Goal: Task Accomplishment & Management: Manage account settings

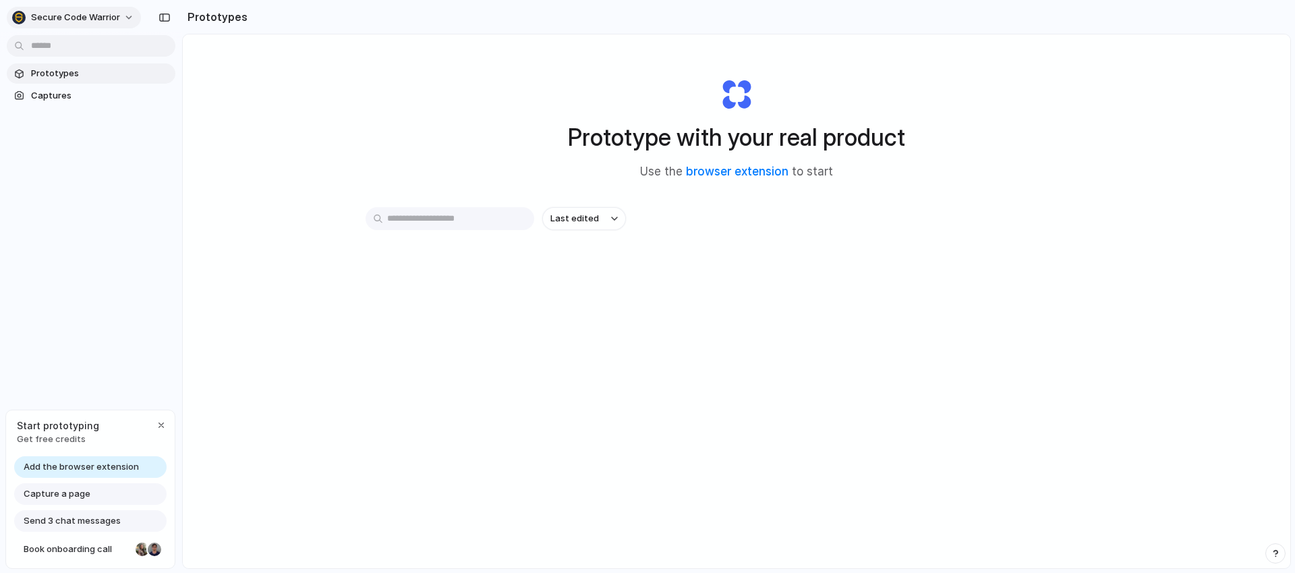
click at [90, 18] on span "Secure Code Warrior" at bounding box center [75, 17] width 89 height 13
click at [71, 66] on span "Invite members" at bounding box center [63, 69] width 65 height 13
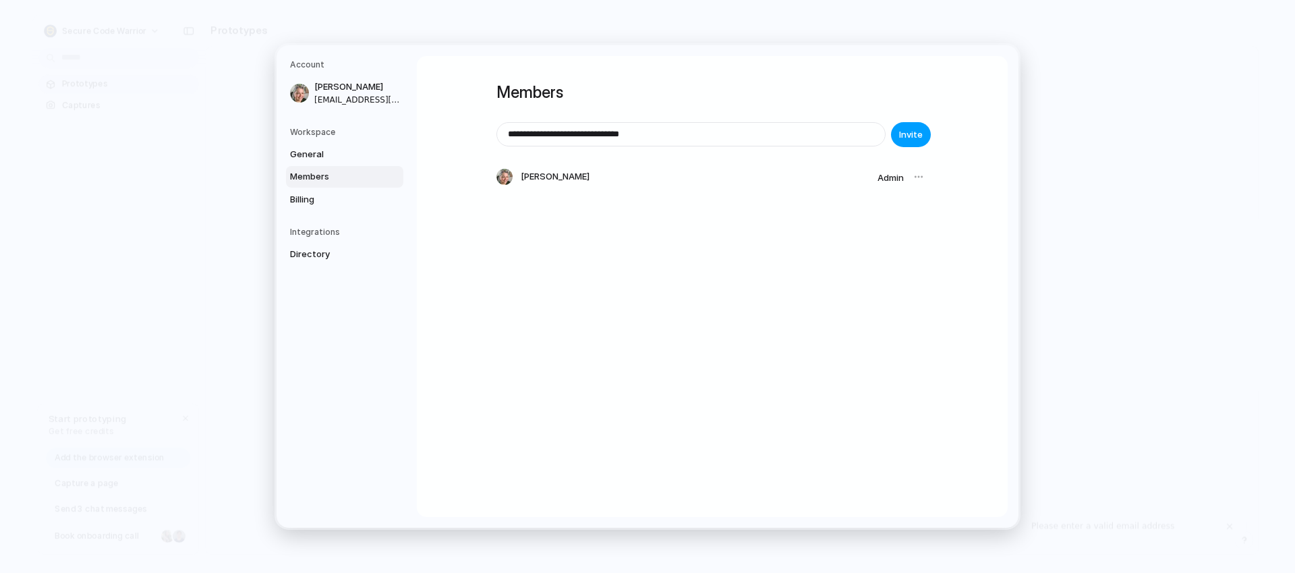
type input "**********"
click at [913, 136] on span "Invite" at bounding box center [911, 134] width 24 height 13
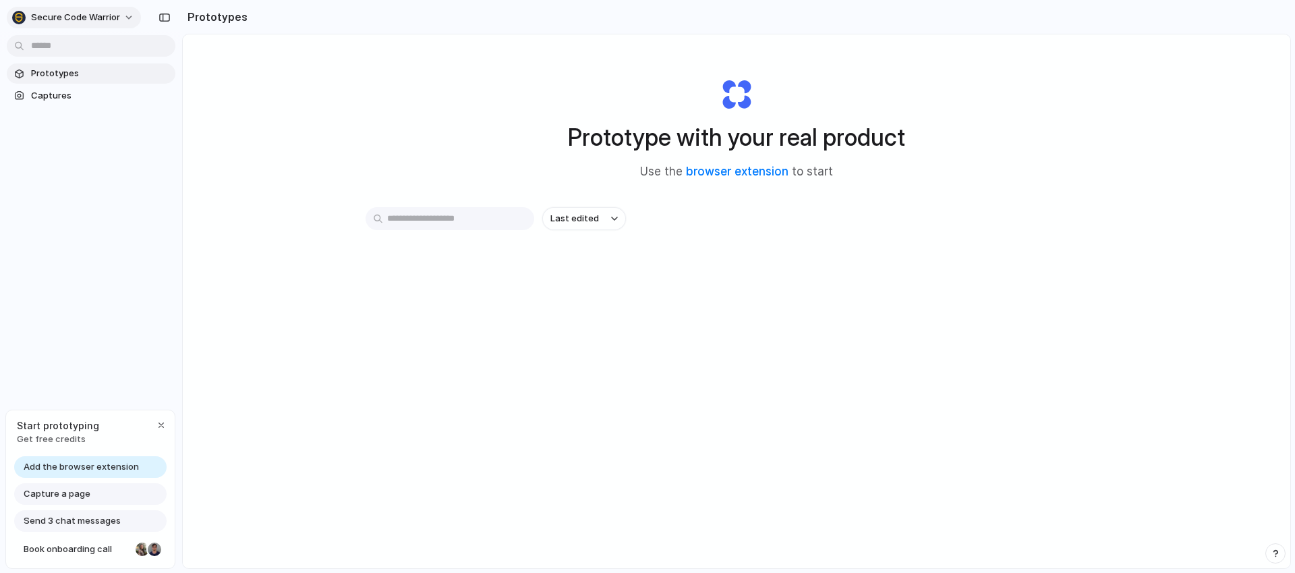
click at [46, 20] on span "Secure Code Warrior" at bounding box center [75, 17] width 89 height 13
click at [49, 50] on span "Settings" at bounding box center [49, 47] width 37 height 13
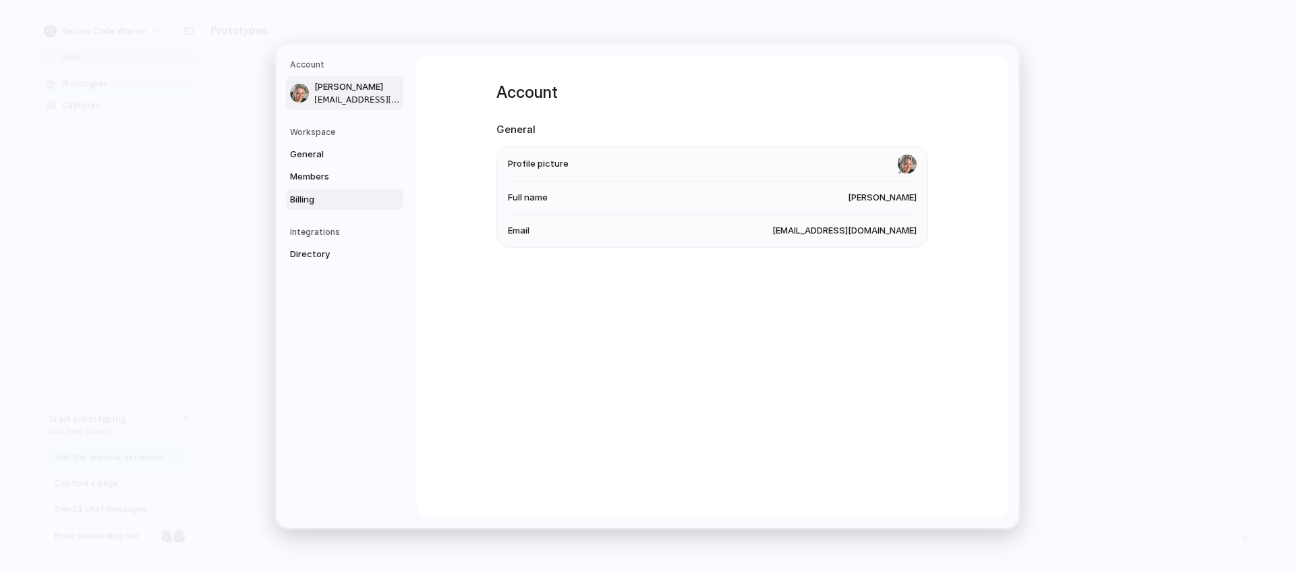
click at [301, 201] on span "Billing" at bounding box center [333, 199] width 86 height 13
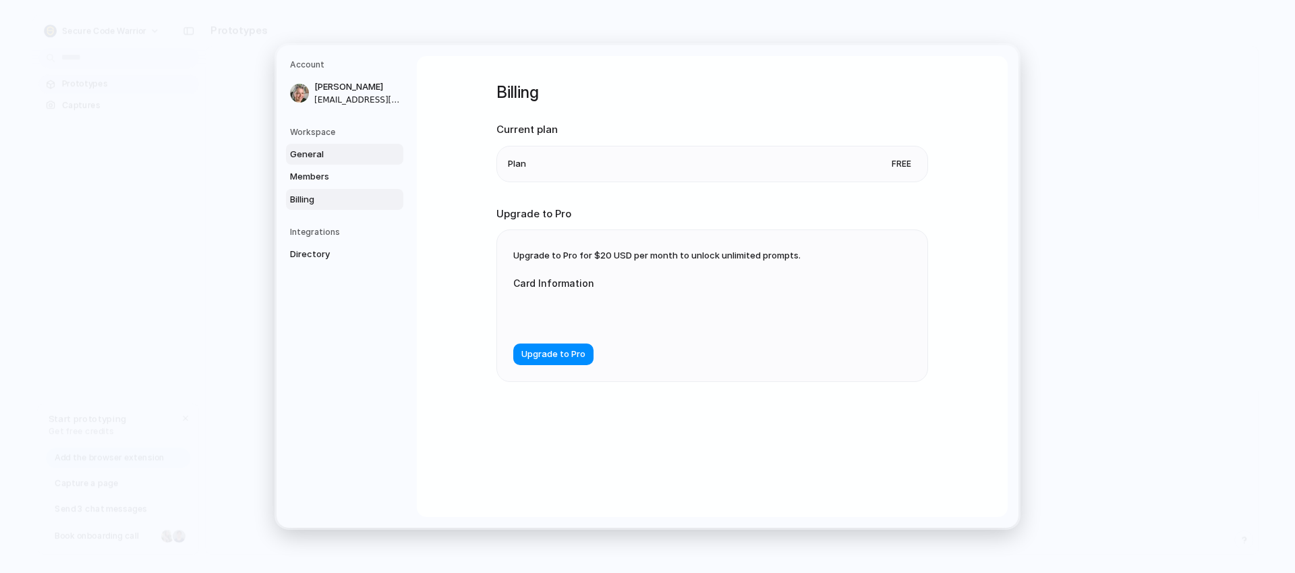
click at [347, 160] on span "General" at bounding box center [333, 154] width 86 height 13
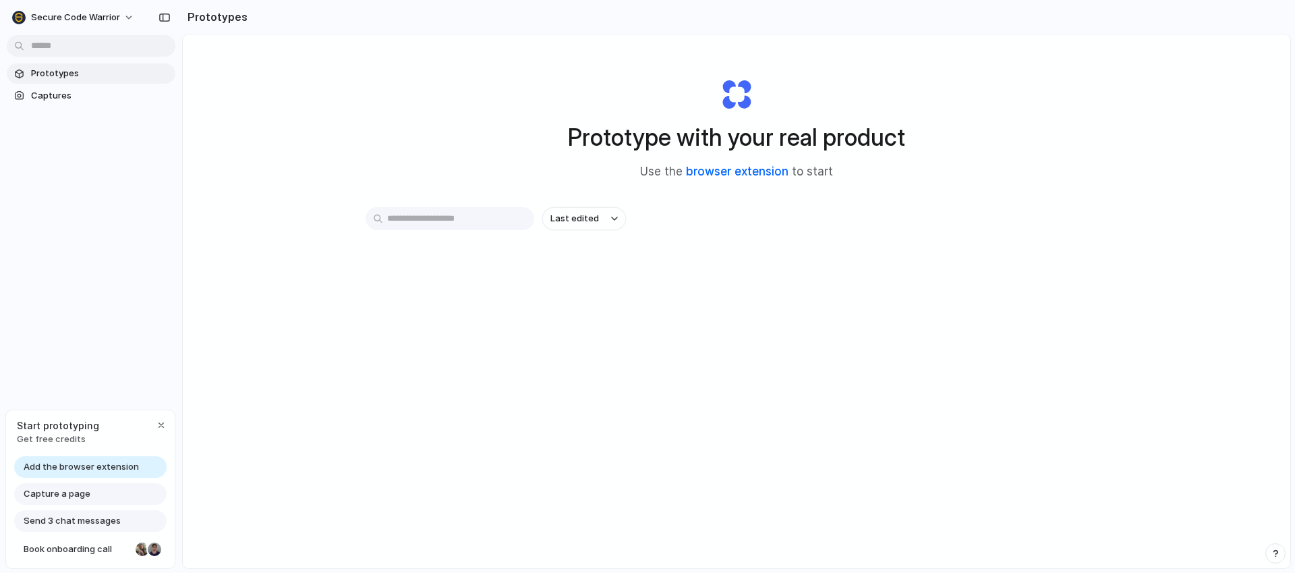
click at [719, 169] on link "browser extension" at bounding box center [737, 171] width 103 height 13
click at [70, 496] on span "Capture a page" at bounding box center [57, 493] width 67 height 13
click at [74, 495] on span "Capture a page" at bounding box center [57, 493] width 67 height 13
click at [76, 495] on span "Capture a page" at bounding box center [57, 493] width 67 height 13
click at [64, 496] on span "Capture a page" at bounding box center [57, 493] width 67 height 13
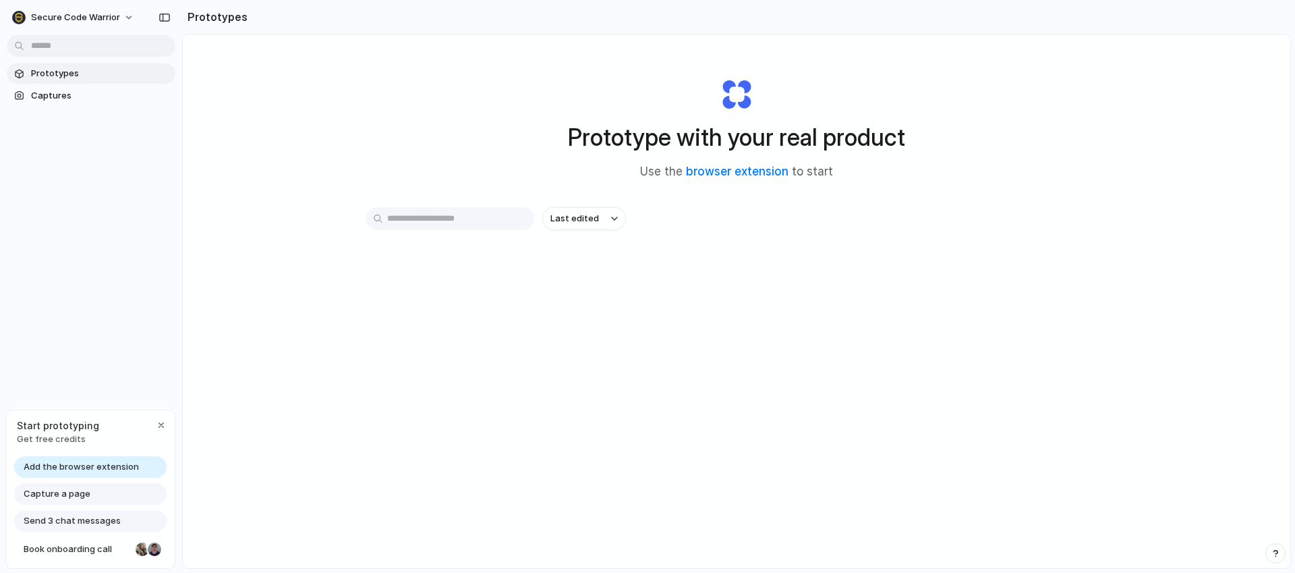
click at [67, 489] on span "Capture a page" at bounding box center [57, 493] width 67 height 13
click at [162, 425] on div "button" at bounding box center [161, 425] width 11 height 11
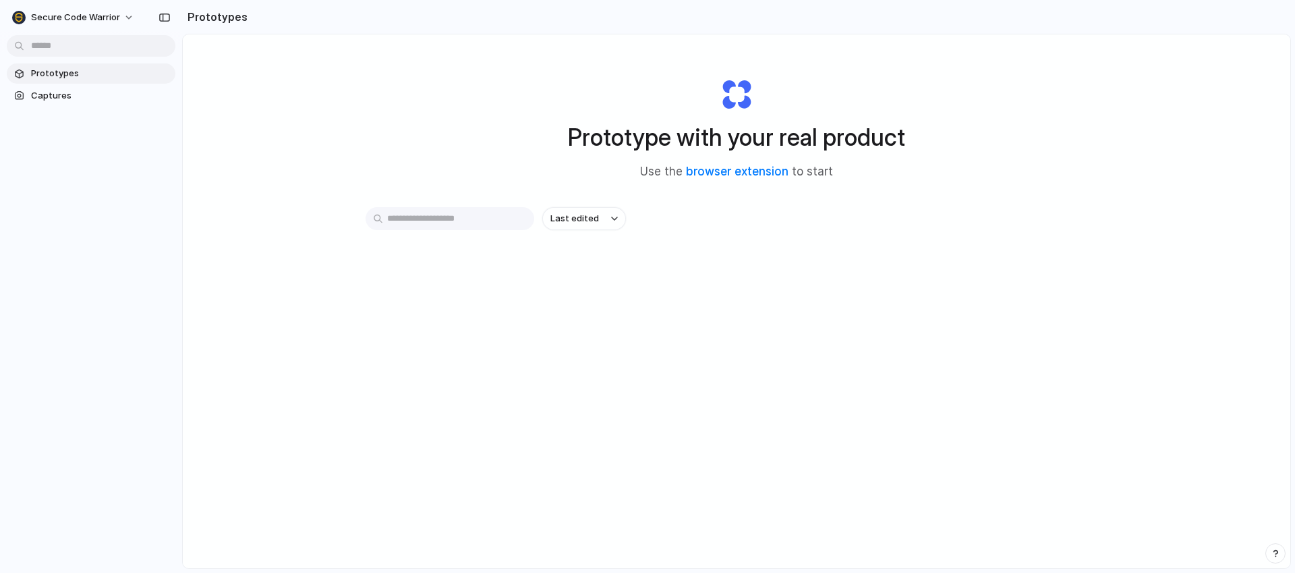
click at [67, 71] on span "Prototypes" at bounding box center [100, 73] width 139 height 13
click at [48, 94] on span "Captures" at bounding box center [100, 95] width 139 height 13
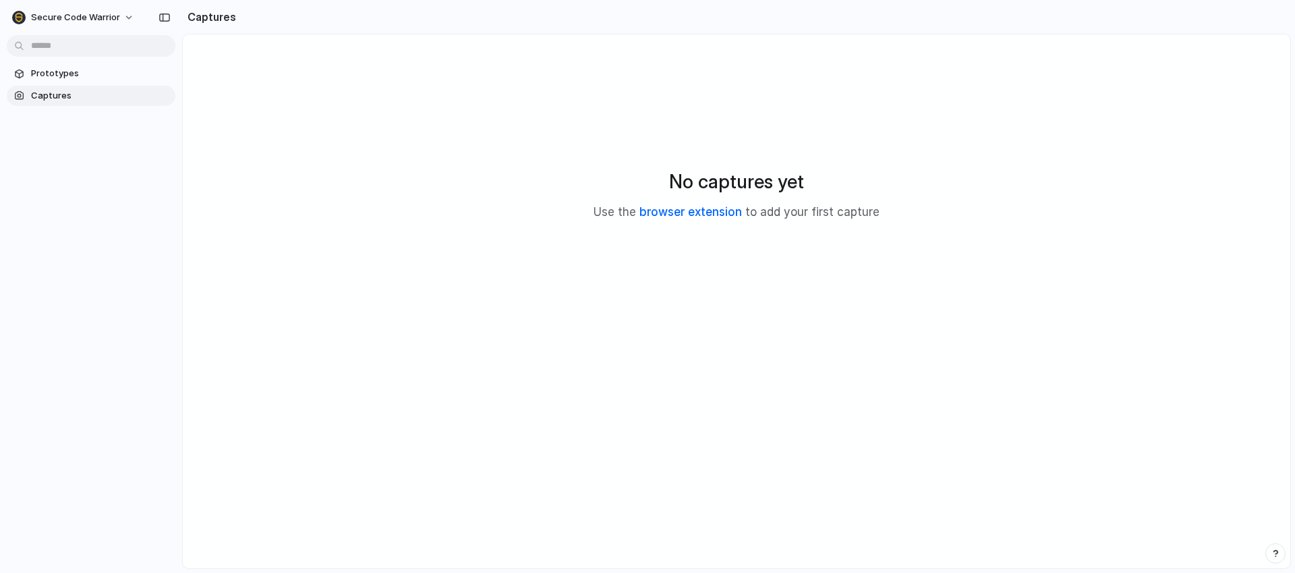
click at [694, 215] on link "browser extension" at bounding box center [690, 211] width 103 height 13
